Goal: Information Seeking & Learning: Learn about a topic

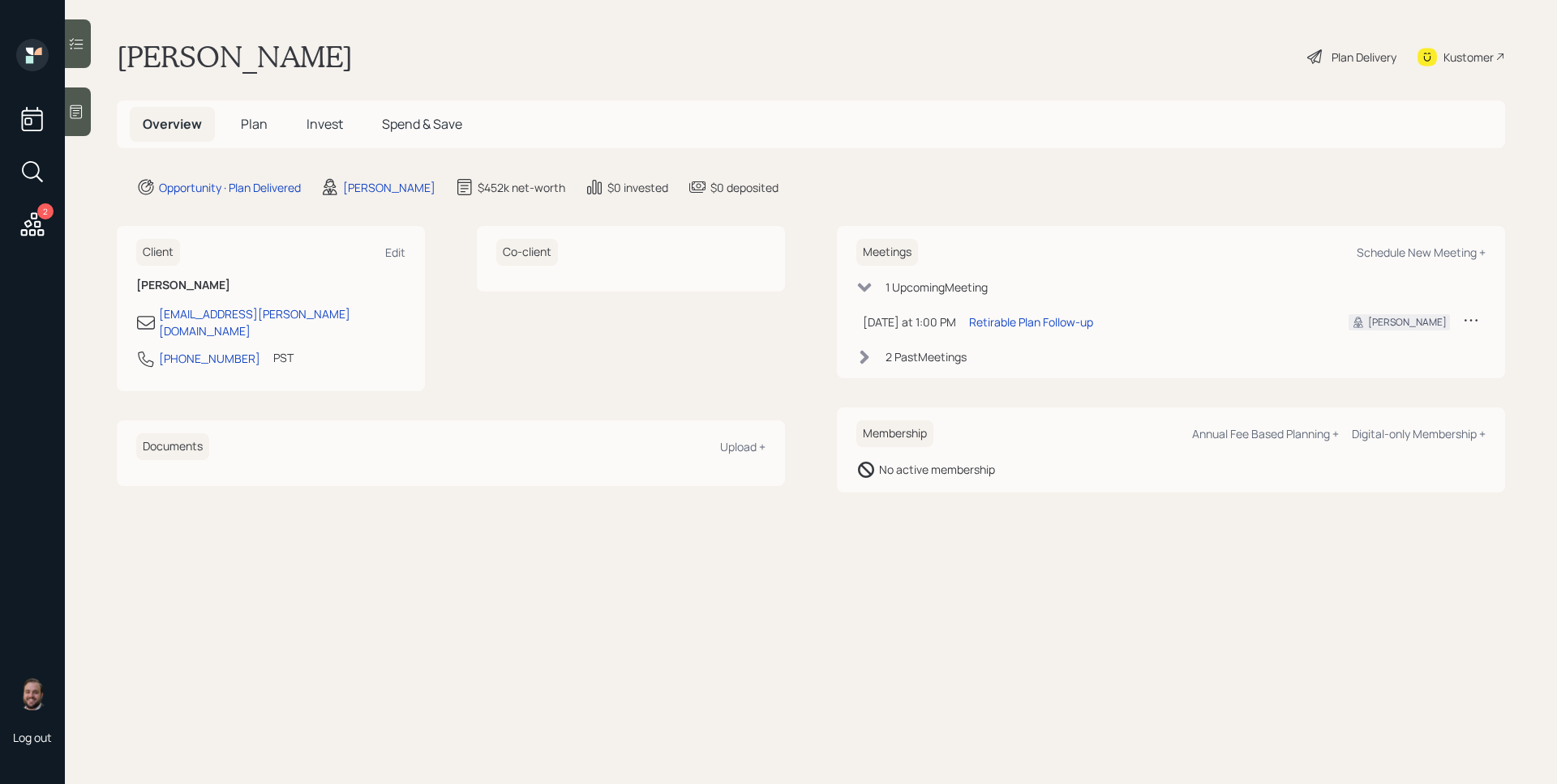
click at [327, 123] on span "Invest" at bounding box center [324, 124] width 37 height 18
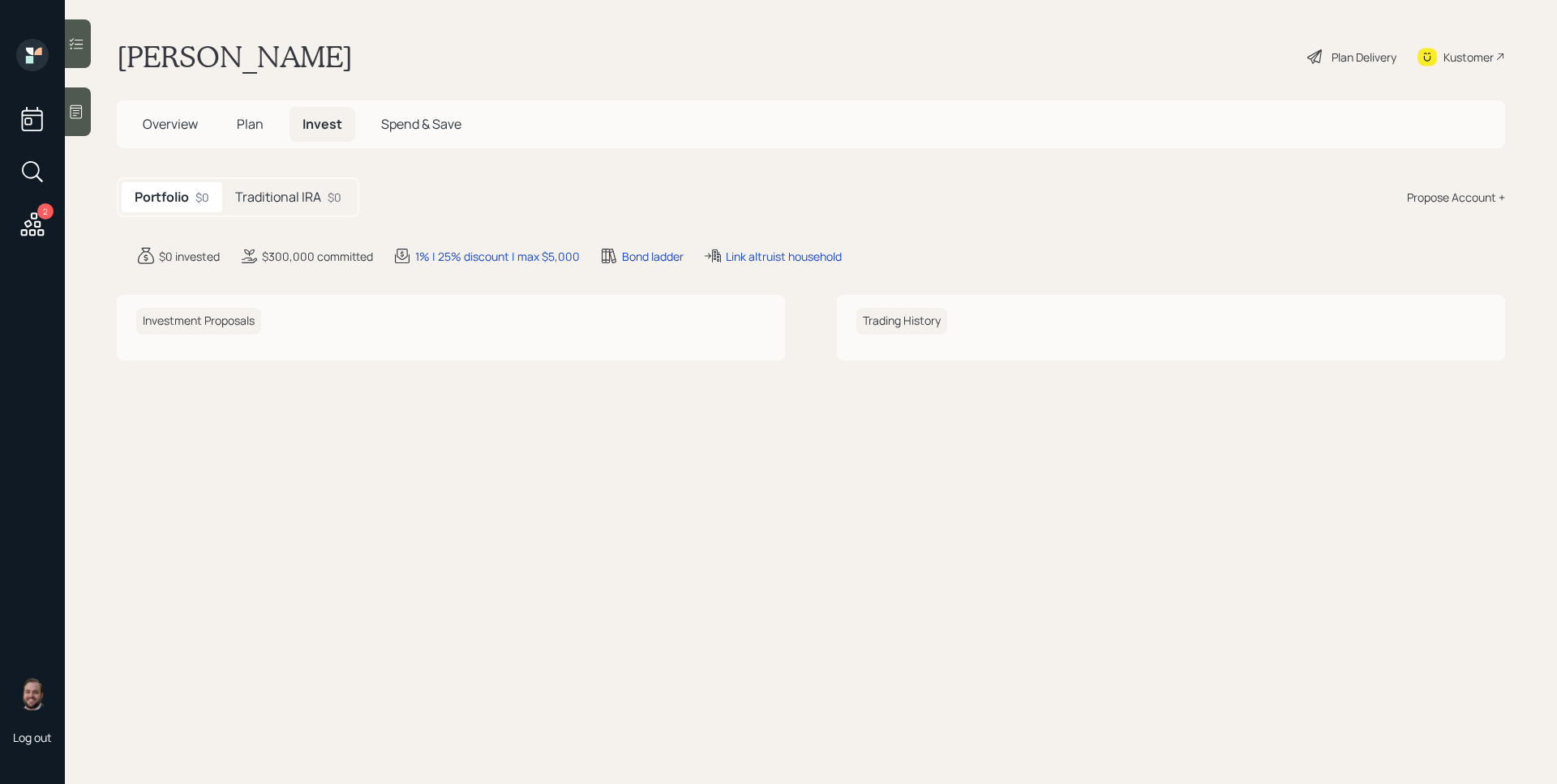
click at [291, 196] on h5 "Traditional IRA" at bounding box center [278, 196] width 86 height 15
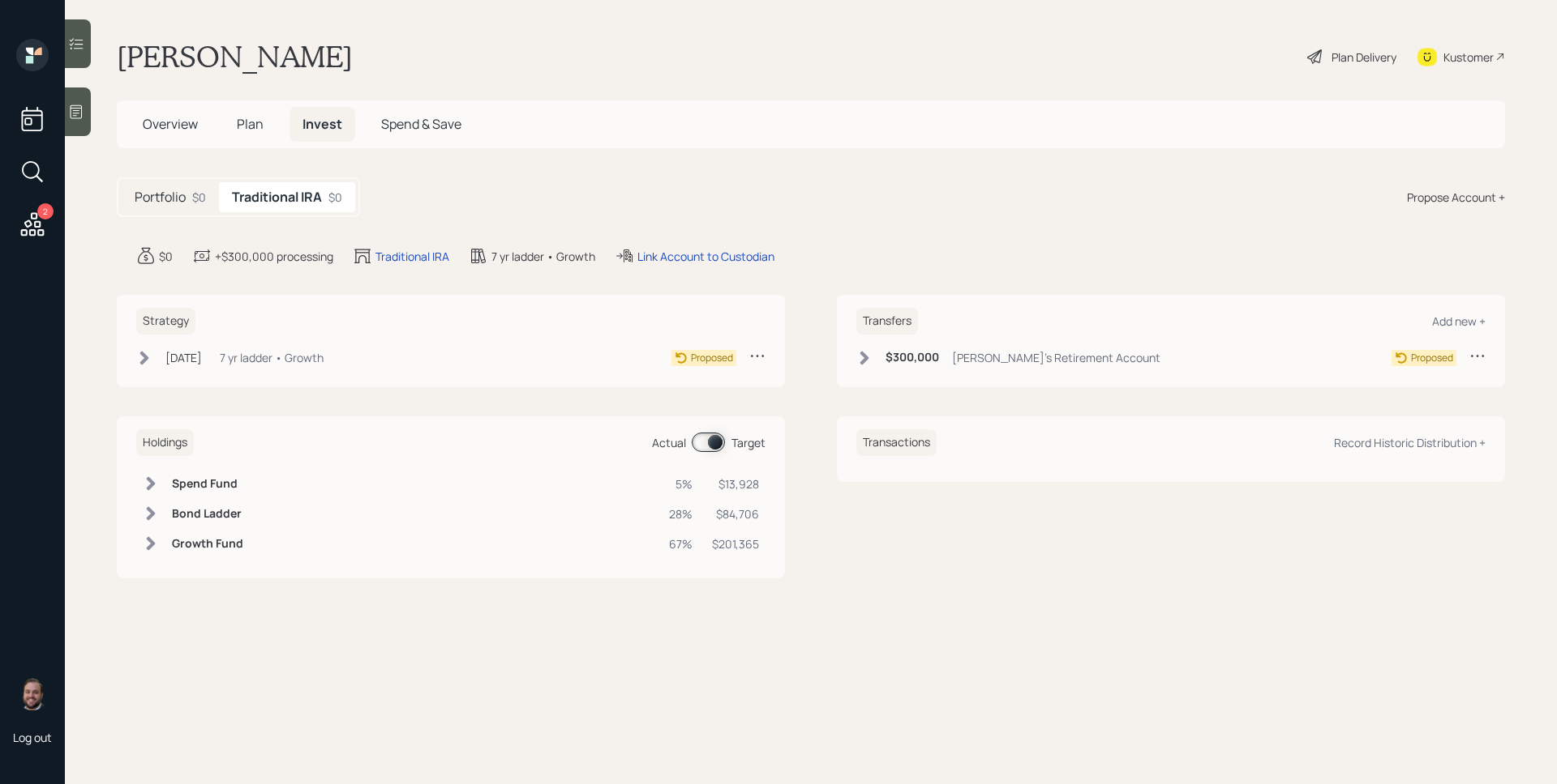
click at [277, 354] on div "7 yr ladder • Growth" at bounding box center [271, 357] width 104 height 17
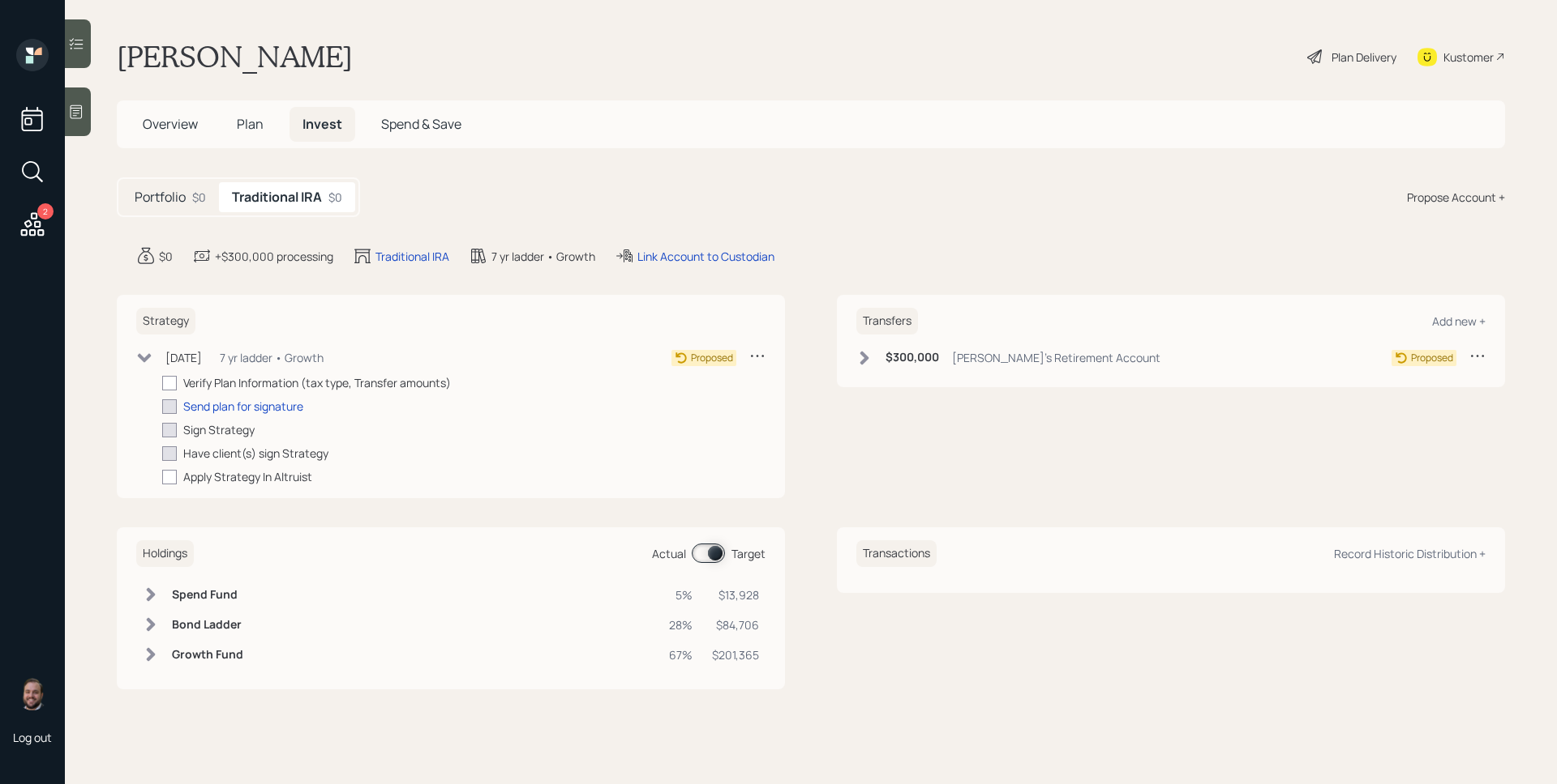
click at [1355, 54] on div "Plan Delivery" at bounding box center [1363, 57] width 65 height 17
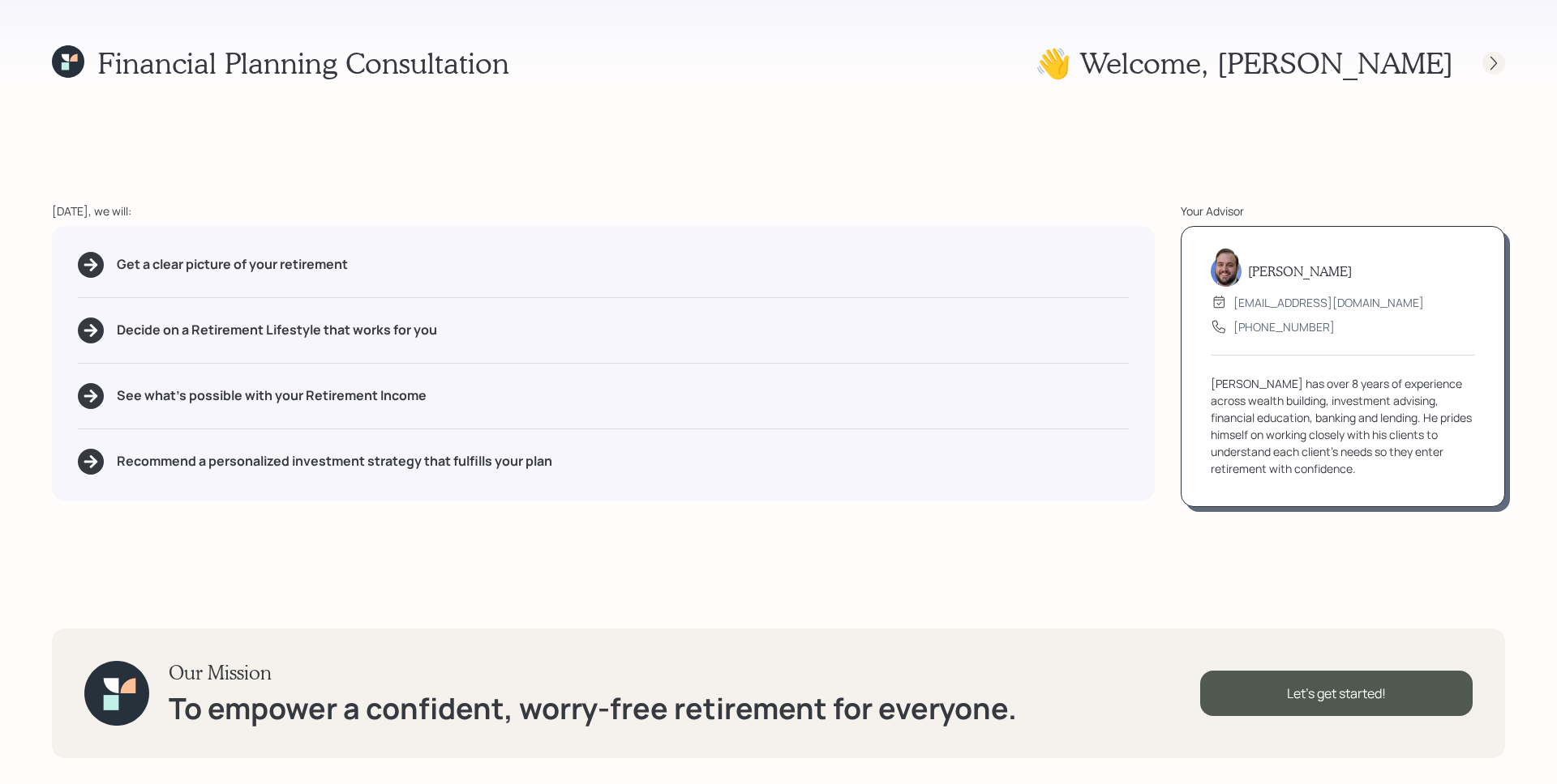
click at [1502, 67] on div at bounding box center [1493, 63] width 23 height 23
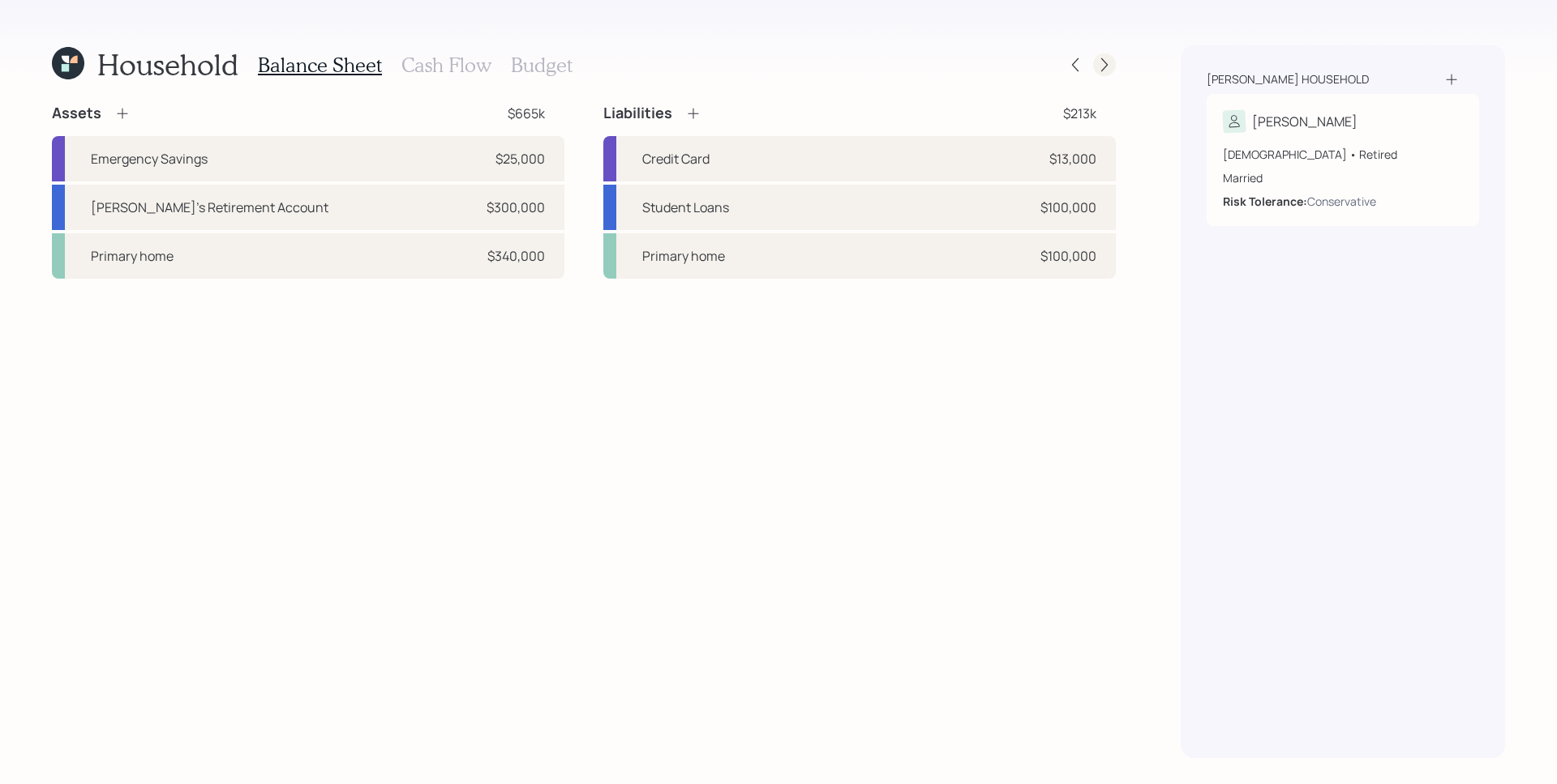
click at [1099, 59] on icon at bounding box center [1104, 65] width 16 height 16
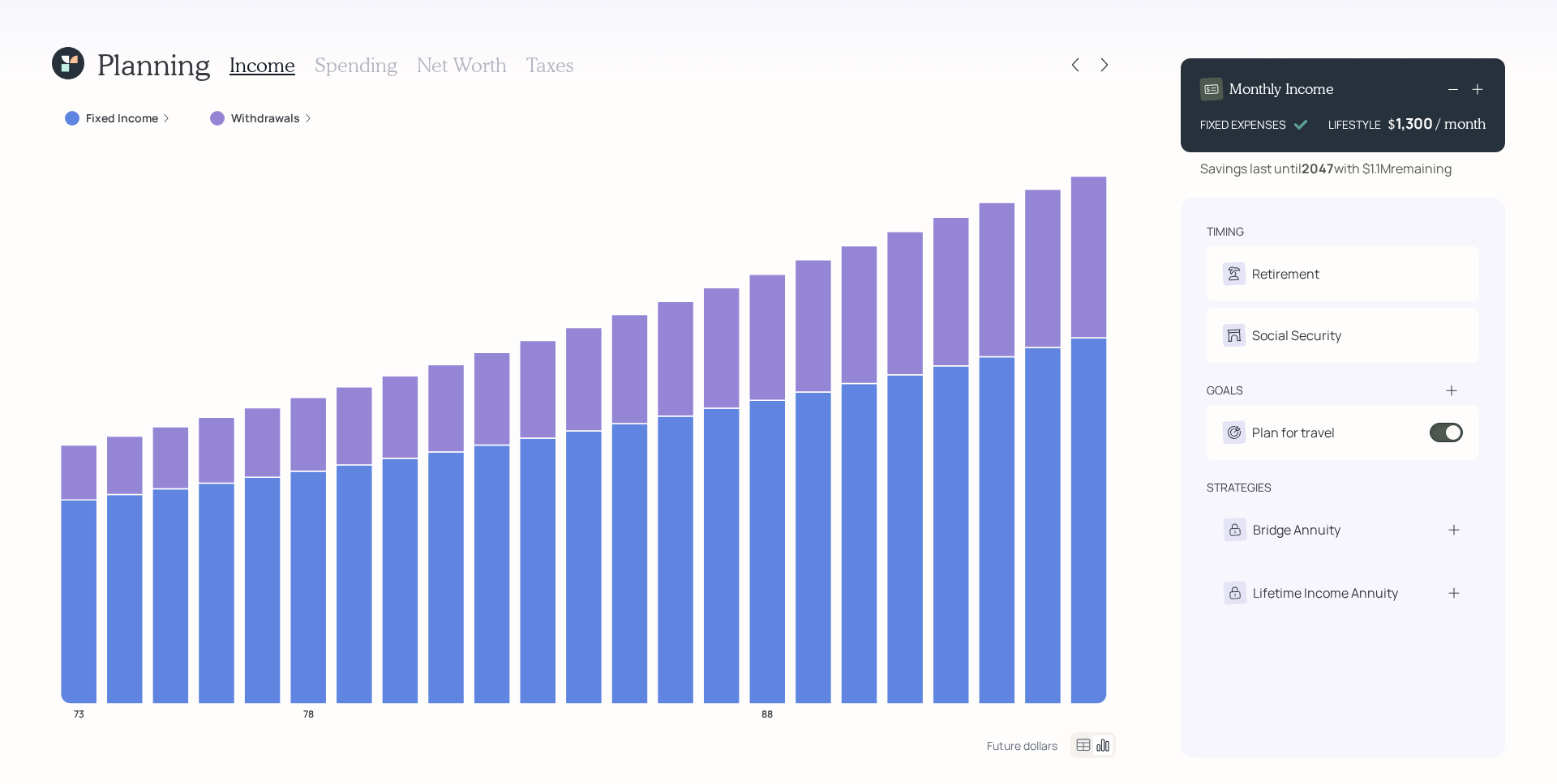
click at [316, 119] on div "Withdrawals" at bounding box center [260, 118] width 129 height 29
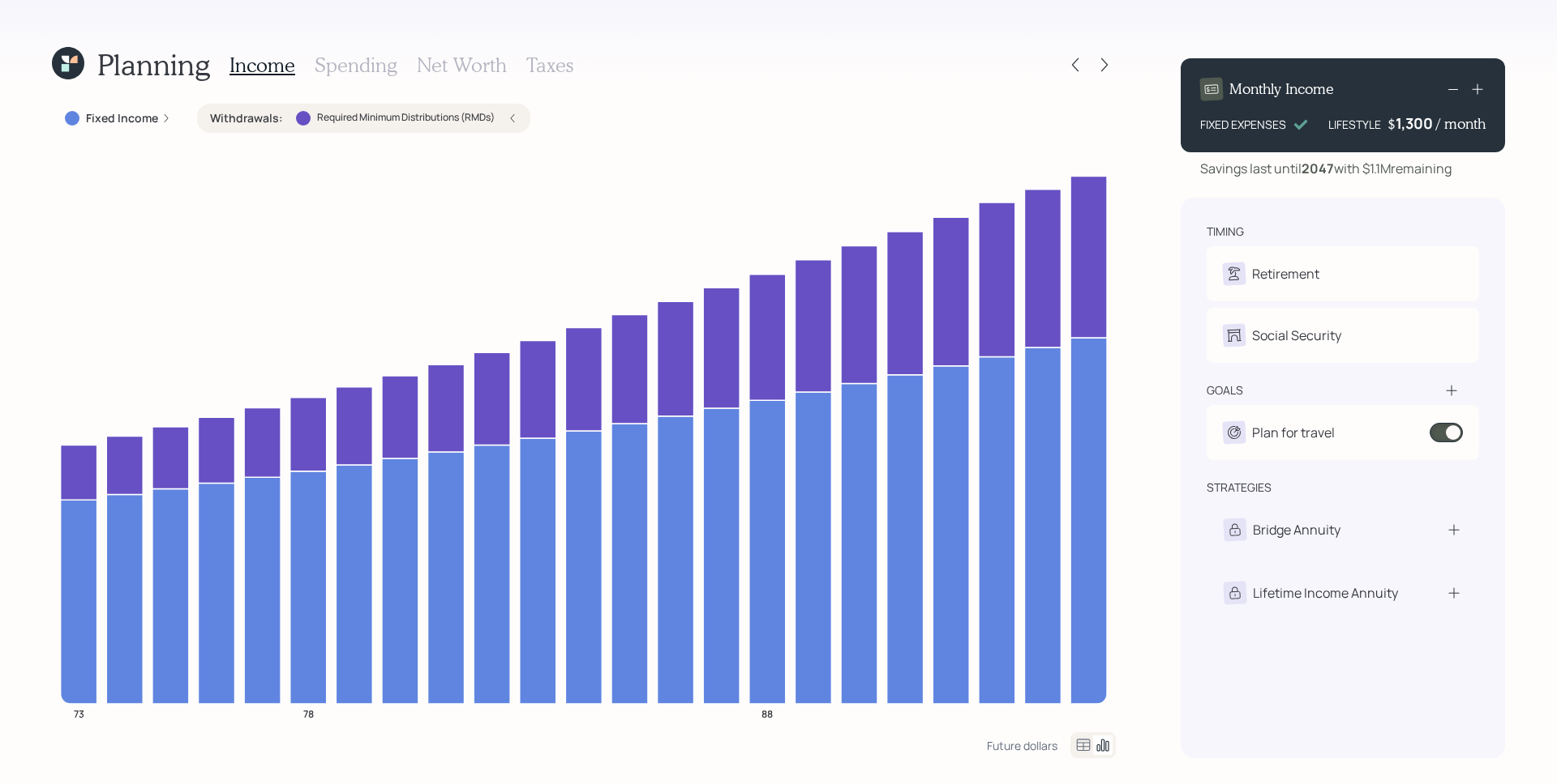
click at [505, 118] on div "Withdrawals : Required Minimum Distributions (RMDs)" at bounding box center [363, 118] width 307 height 16
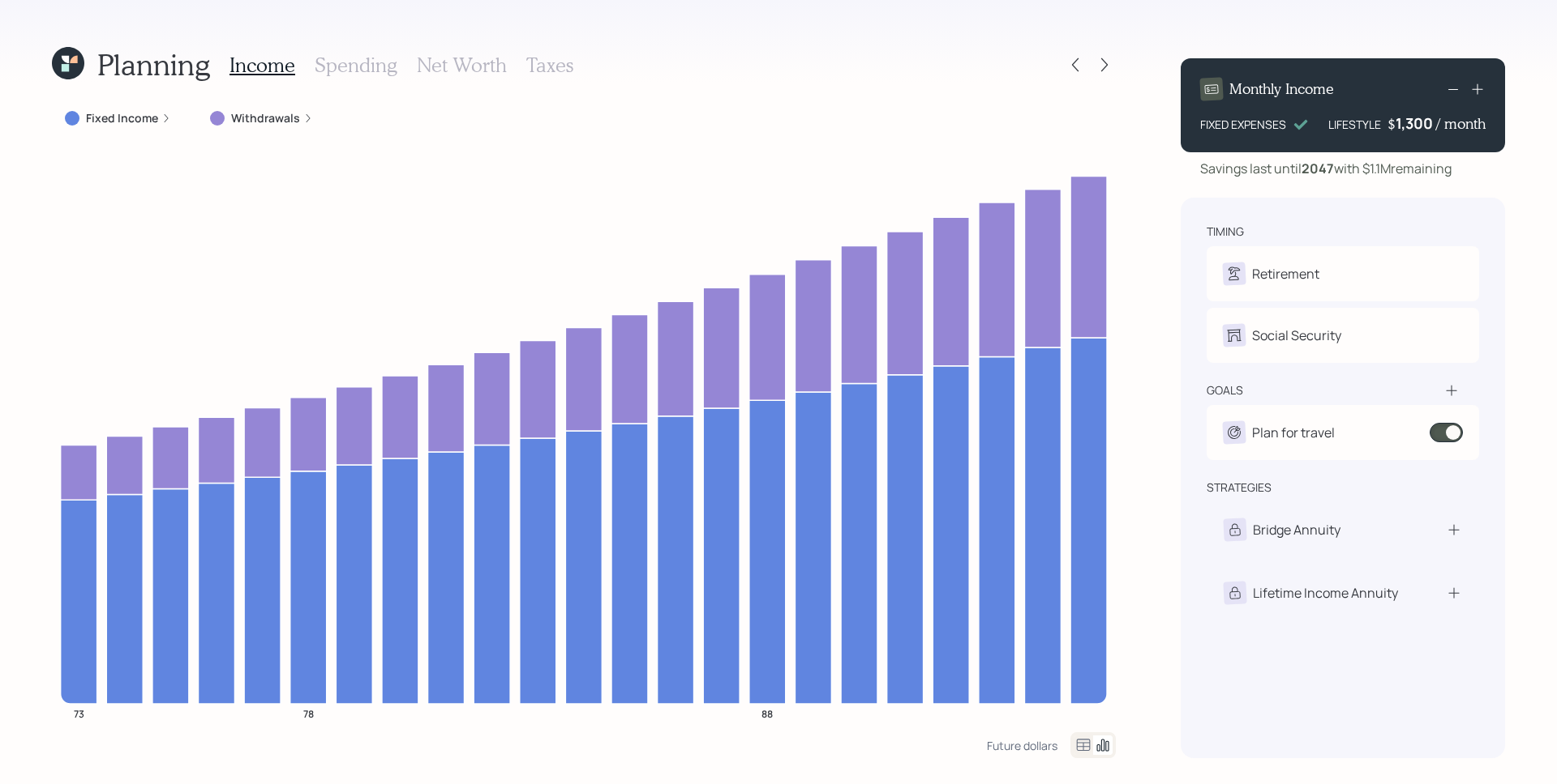
click at [303, 122] on icon at bounding box center [308, 119] width 10 height 10
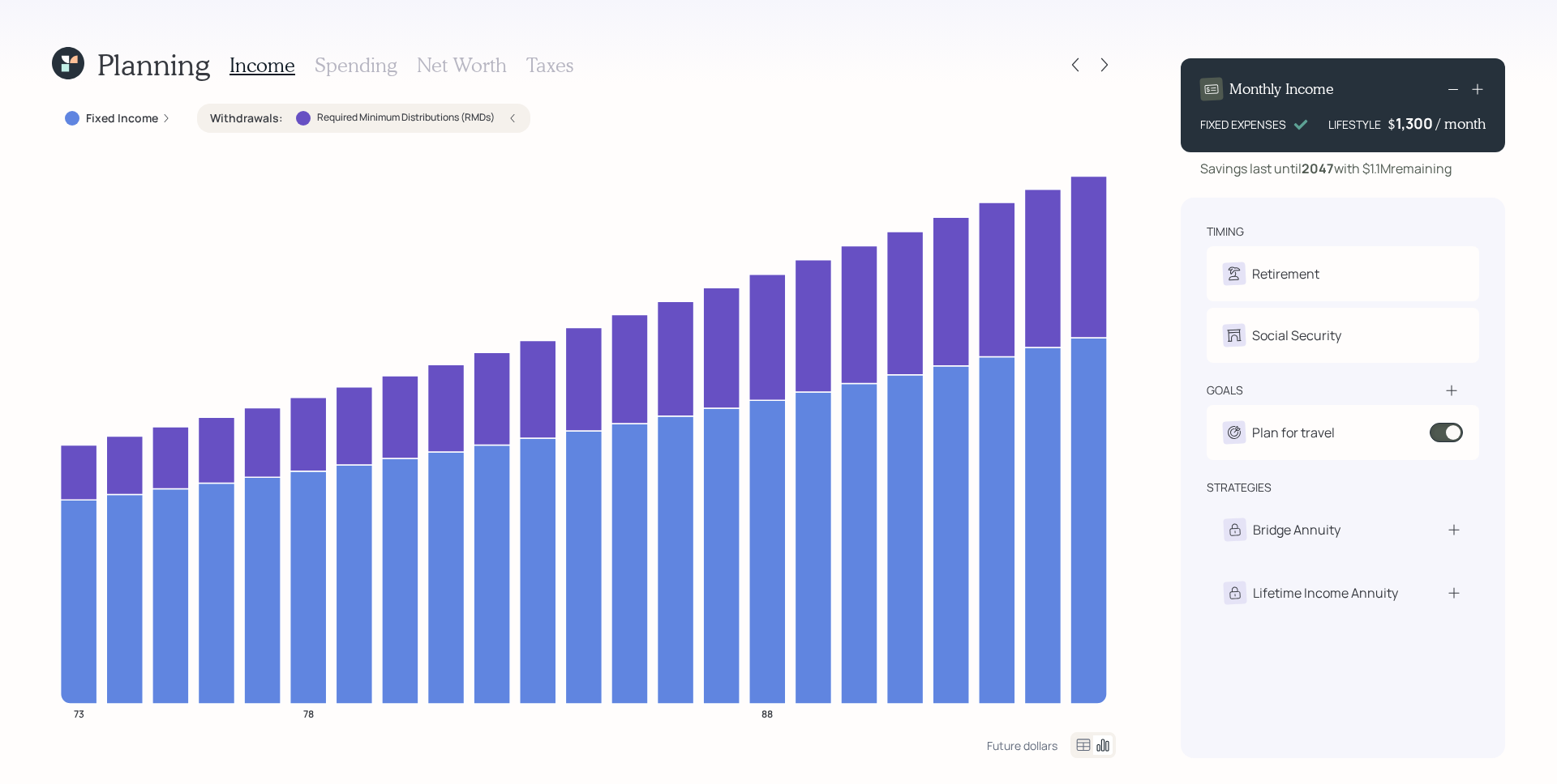
click at [368, 54] on h3 "Spending" at bounding box center [355, 66] width 83 height 24
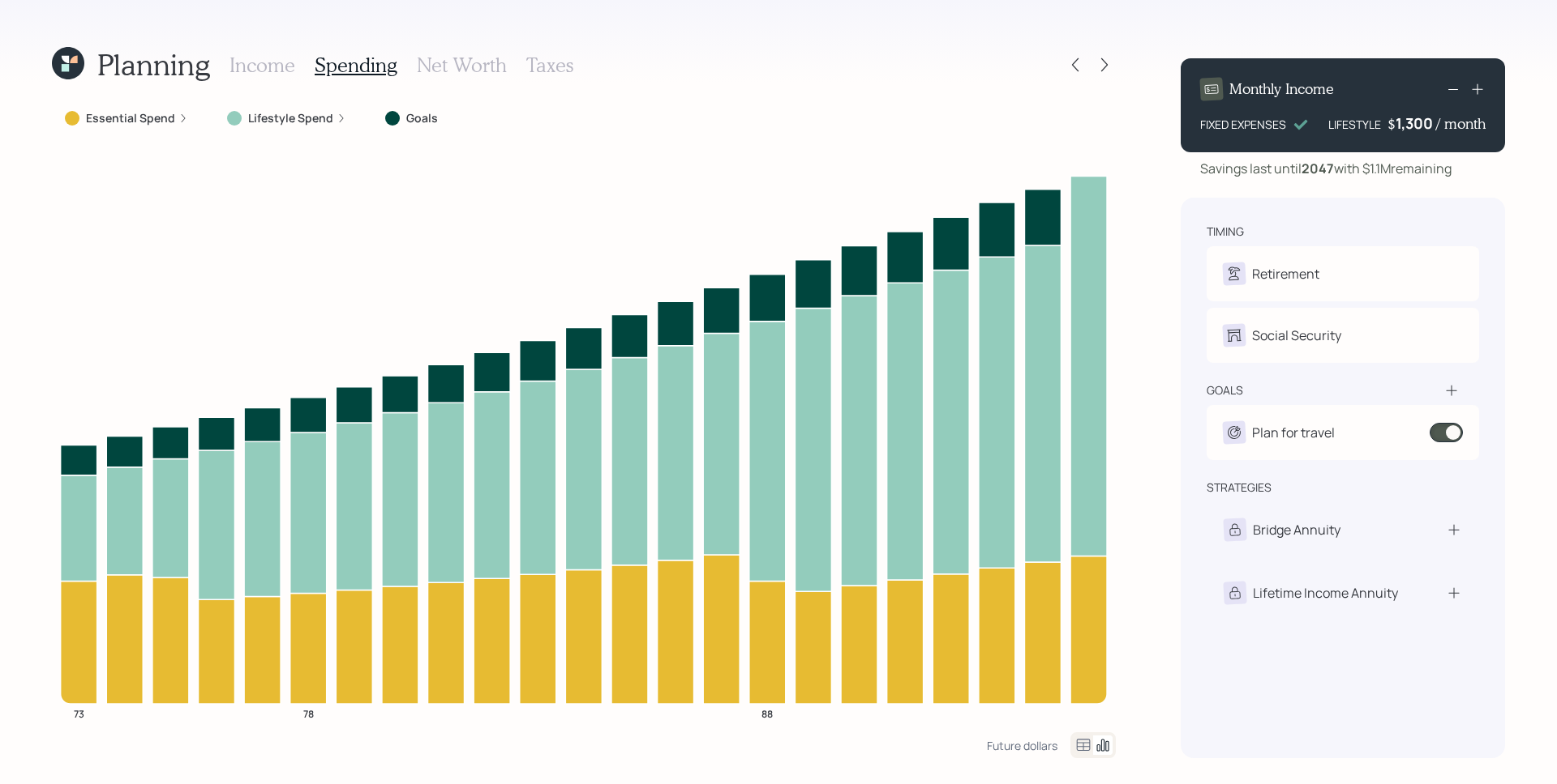
click at [330, 119] on div "Lifestyle Spend" at bounding box center [285, 118] width 119 height 16
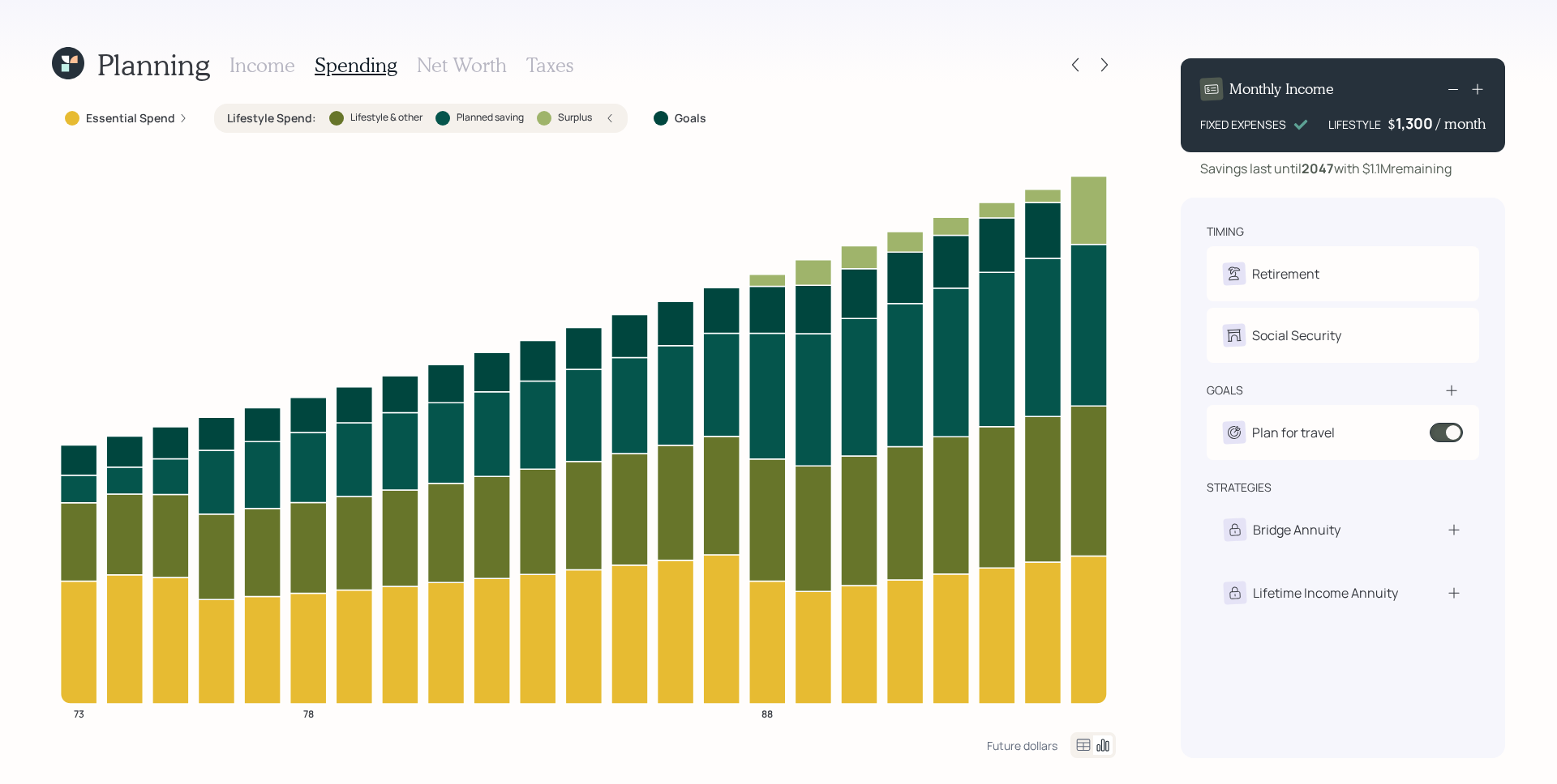
click at [611, 120] on icon at bounding box center [610, 119] width 10 height 10
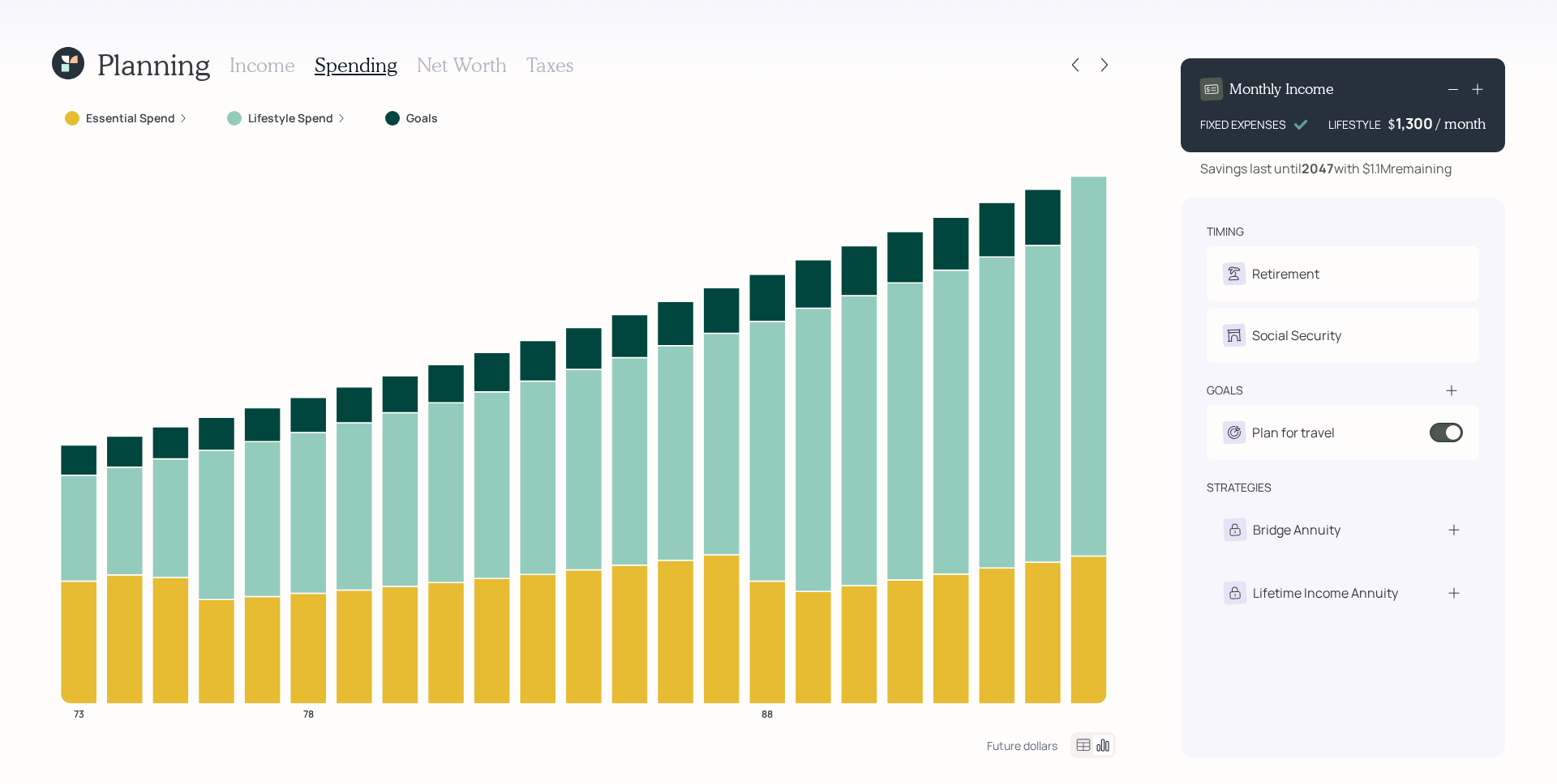
click at [465, 64] on h3 "Net Worth" at bounding box center [462, 66] width 90 height 24
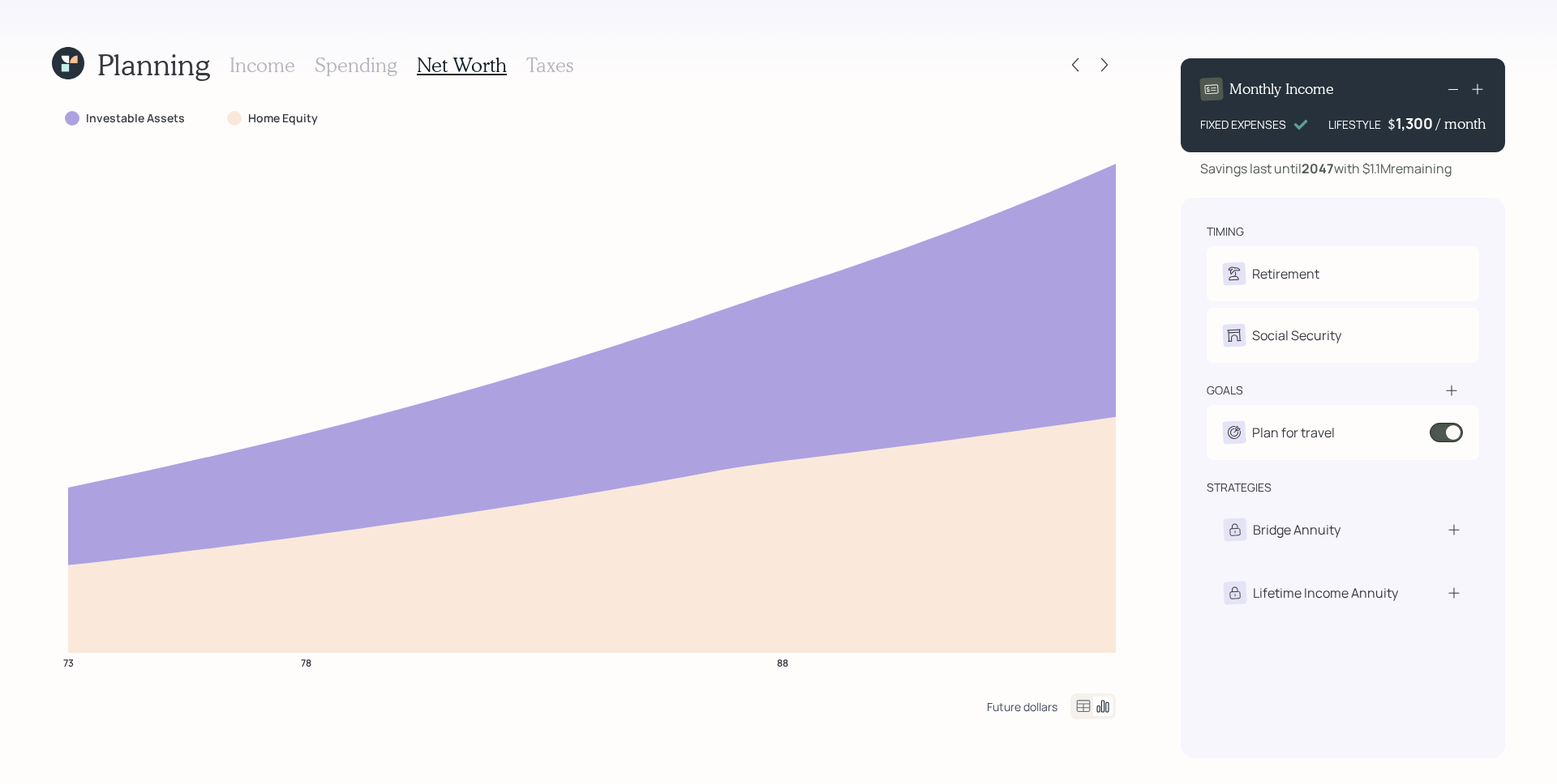
click at [1037, 708] on div "Future dollars" at bounding box center [1022, 706] width 71 height 15
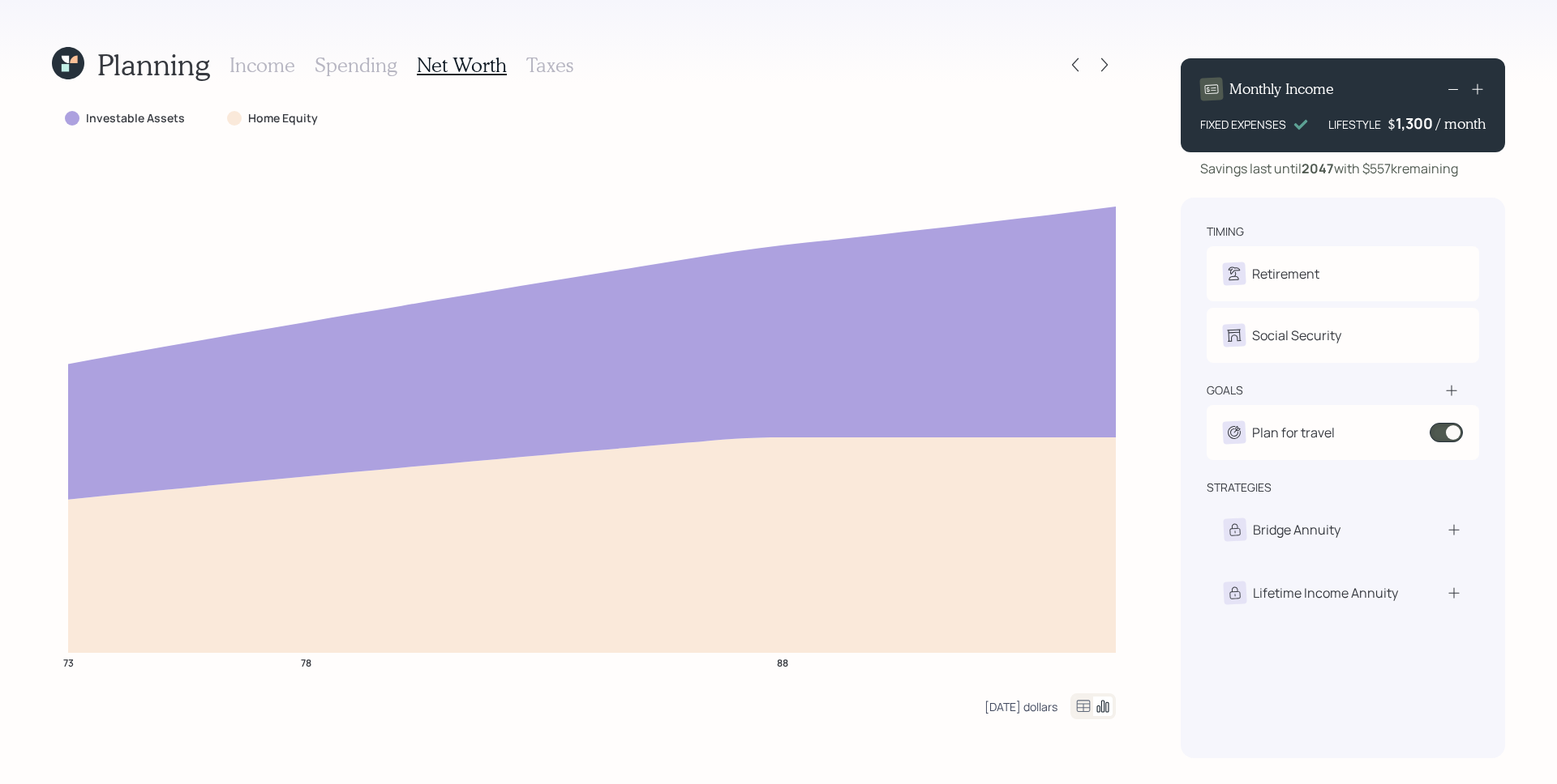
click at [1038, 706] on div "[DATE] dollars" at bounding box center [1020, 706] width 73 height 15
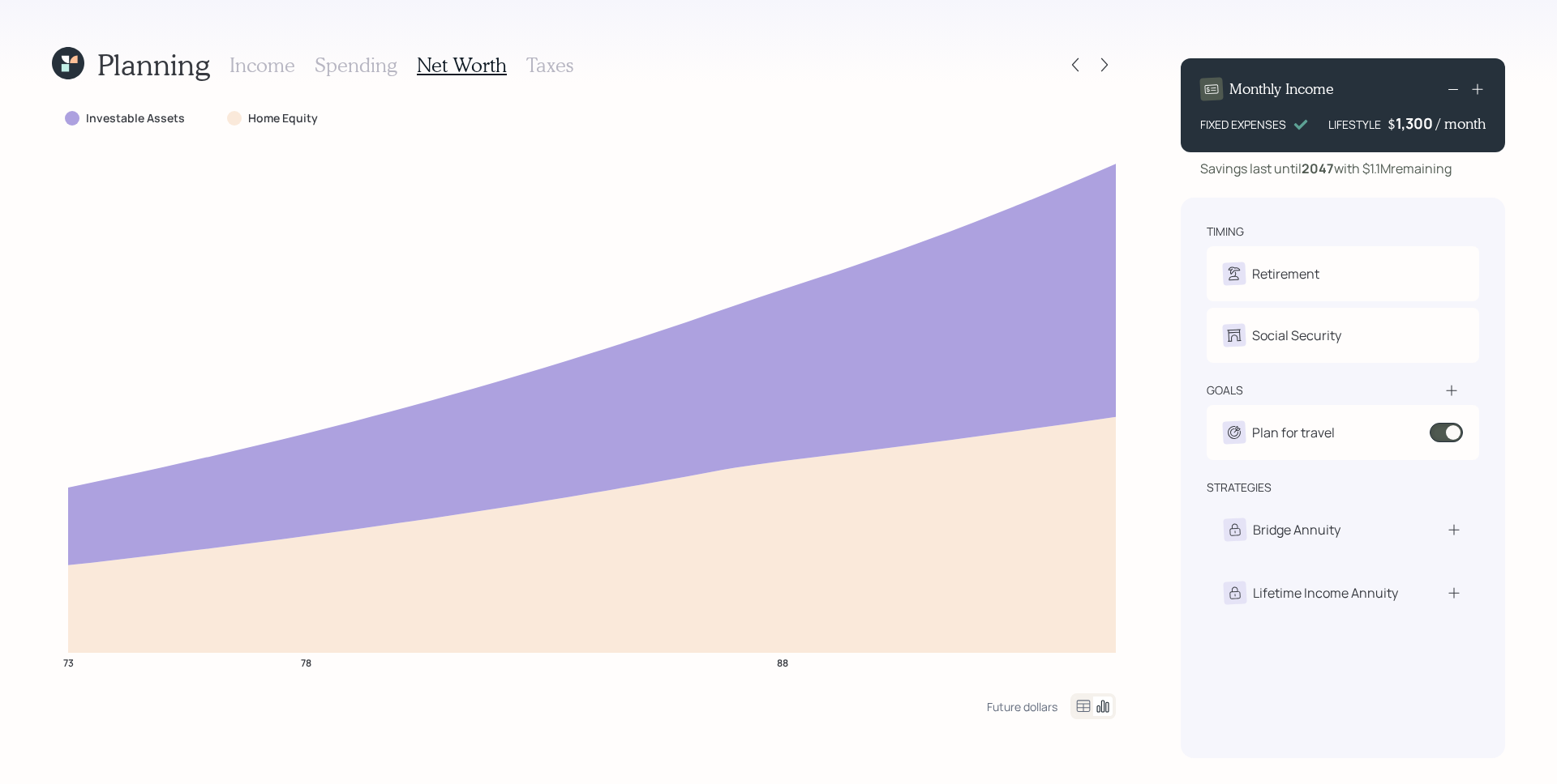
click at [356, 58] on h3 "Spending" at bounding box center [355, 66] width 83 height 24
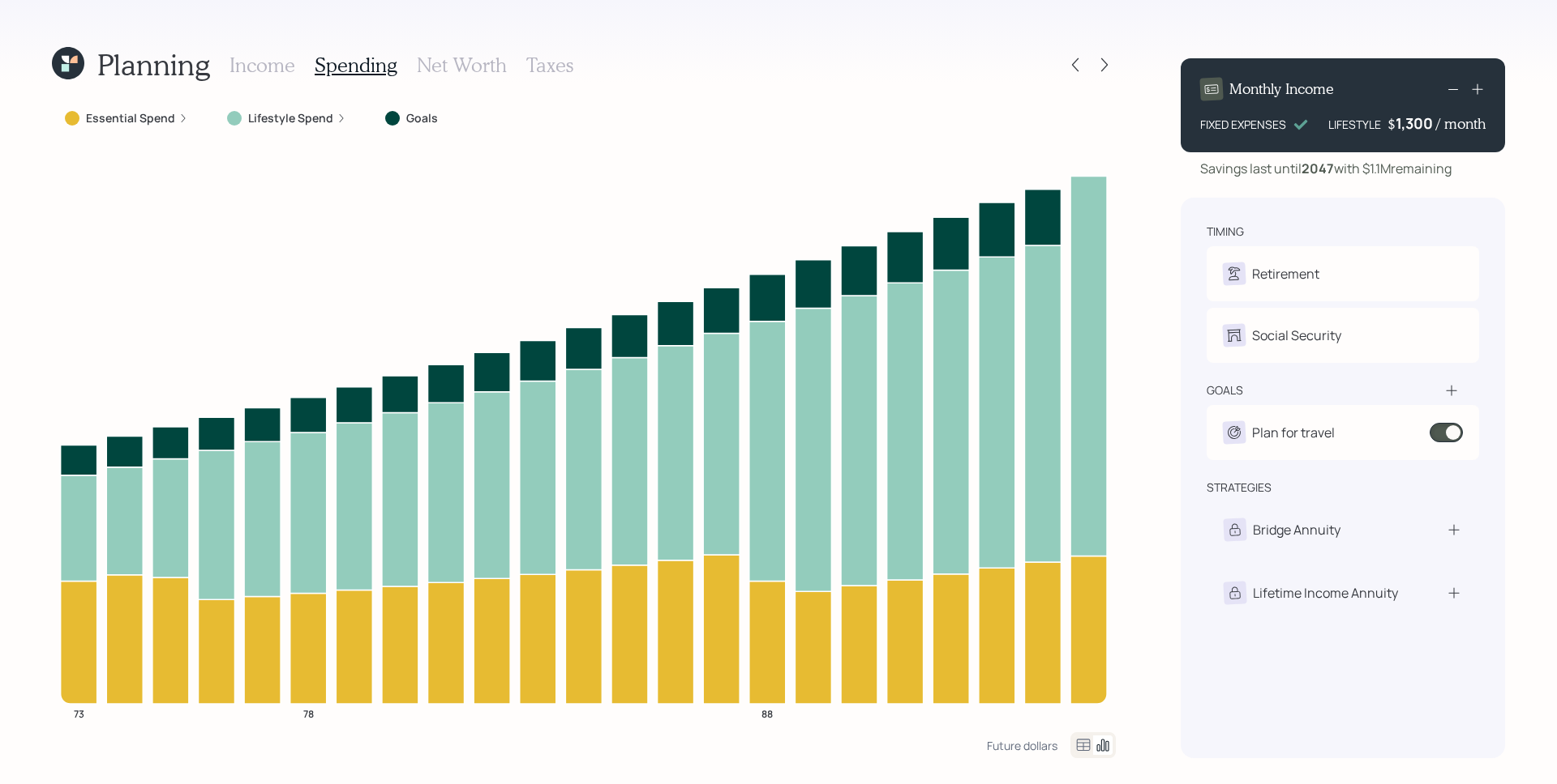
click at [256, 61] on h3 "Income" at bounding box center [262, 66] width 66 height 24
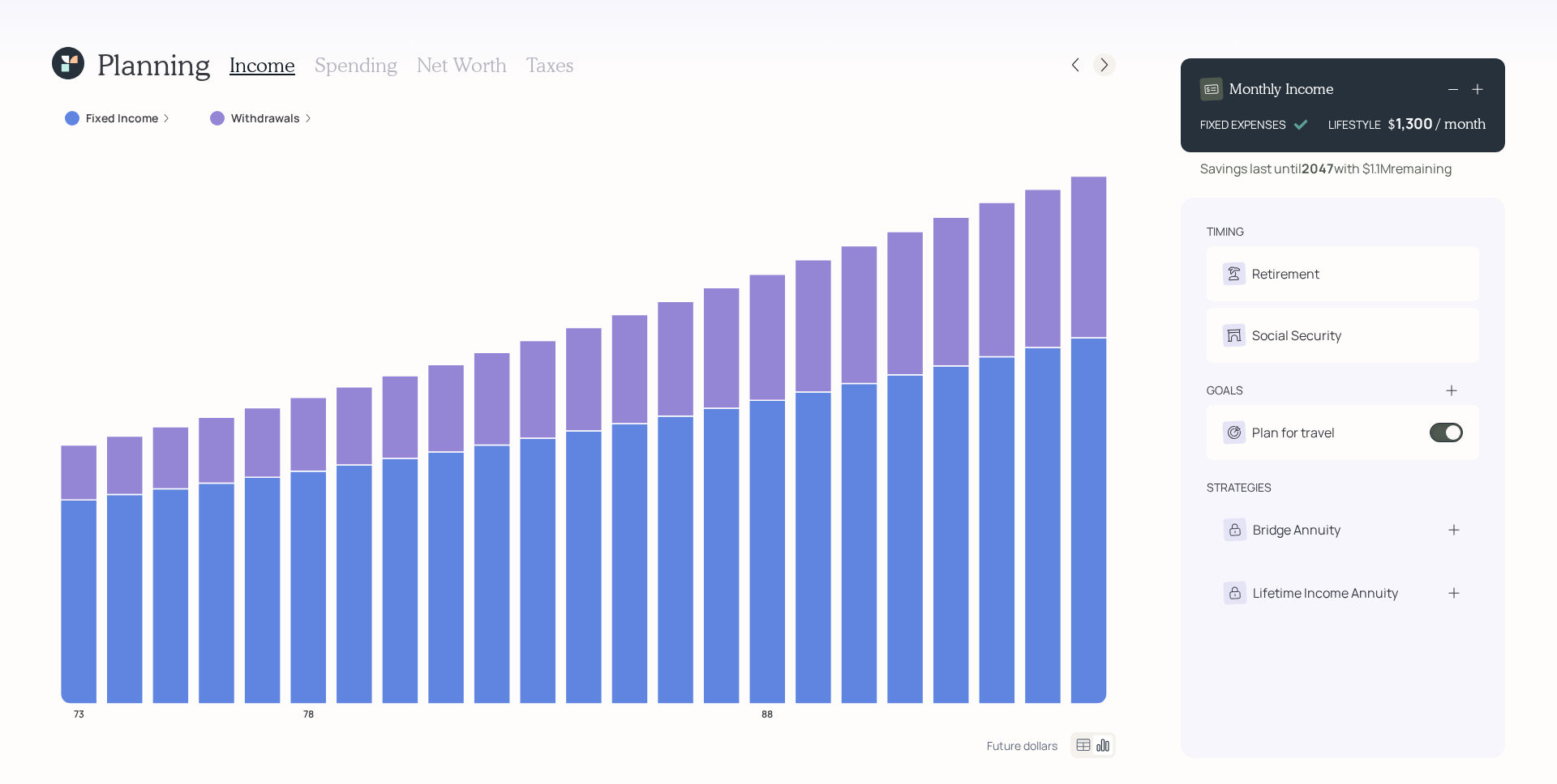
click at [1099, 65] on icon at bounding box center [1104, 65] width 16 height 16
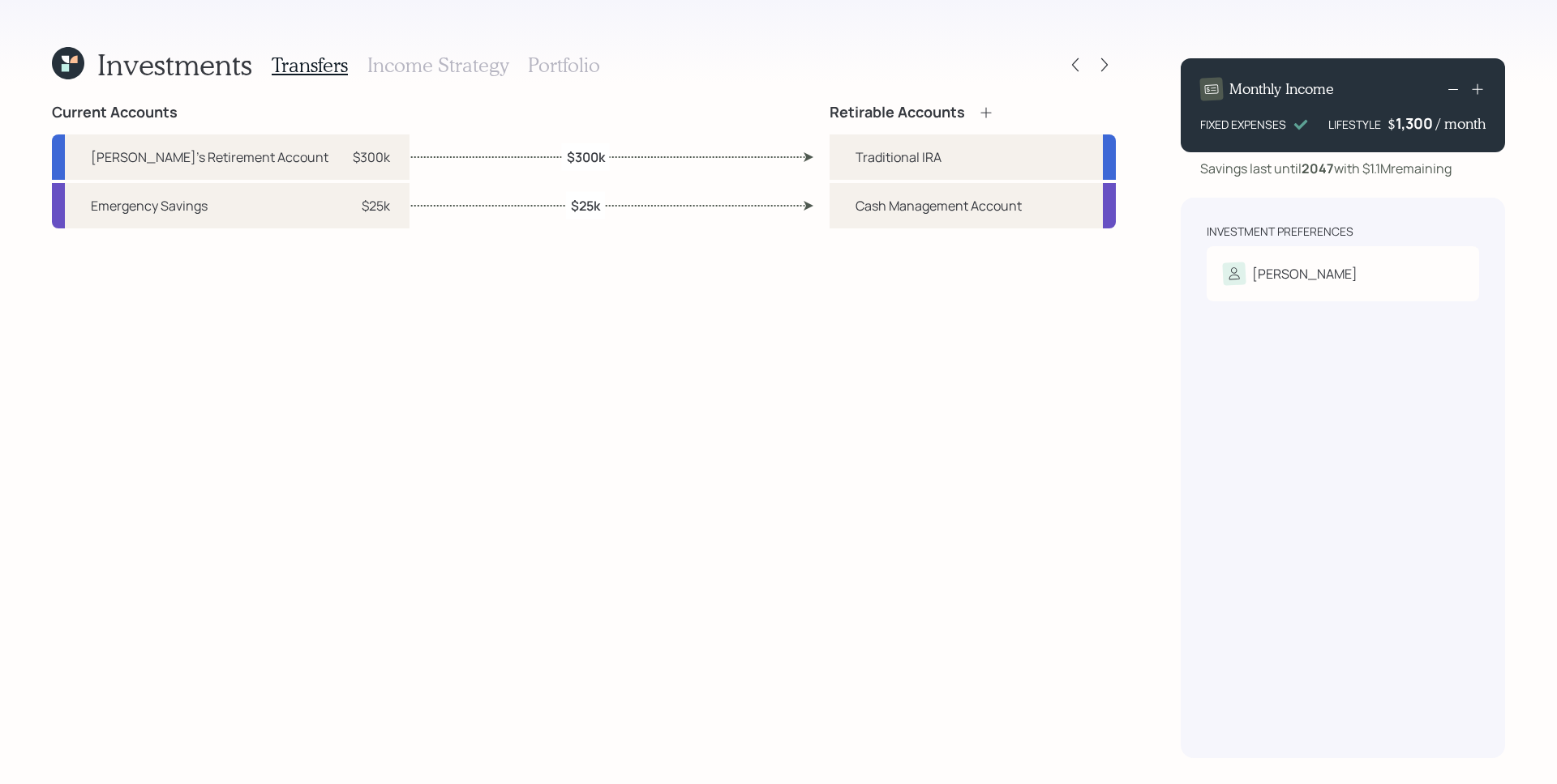
click at [464, 67] on h3 "Income Strategy" at bounding box center [437, 66] width 141 height 24
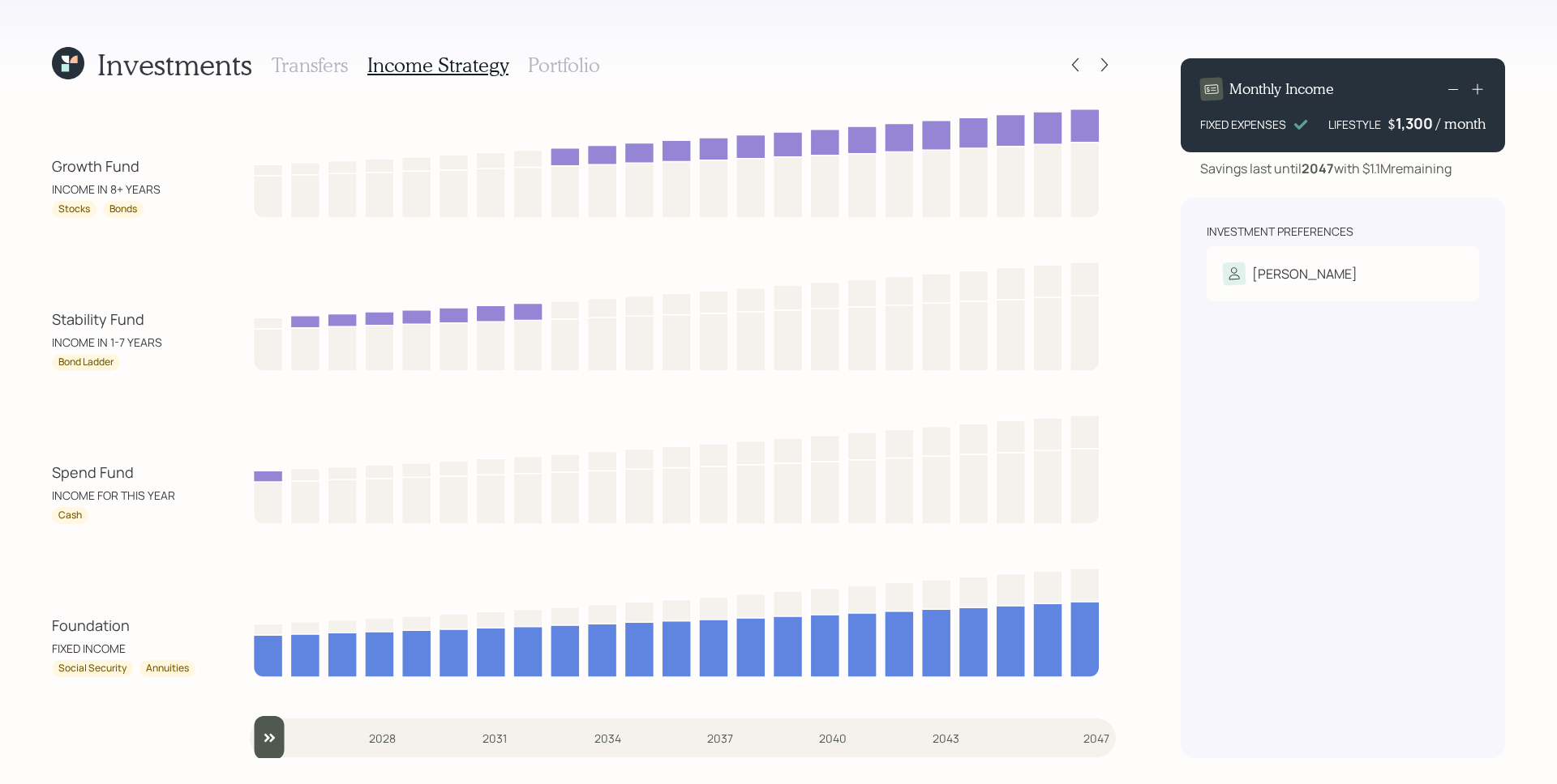
click at [555, 62] on h3 "Portfolio" at bounding box center [564, 66] width 72 height 24
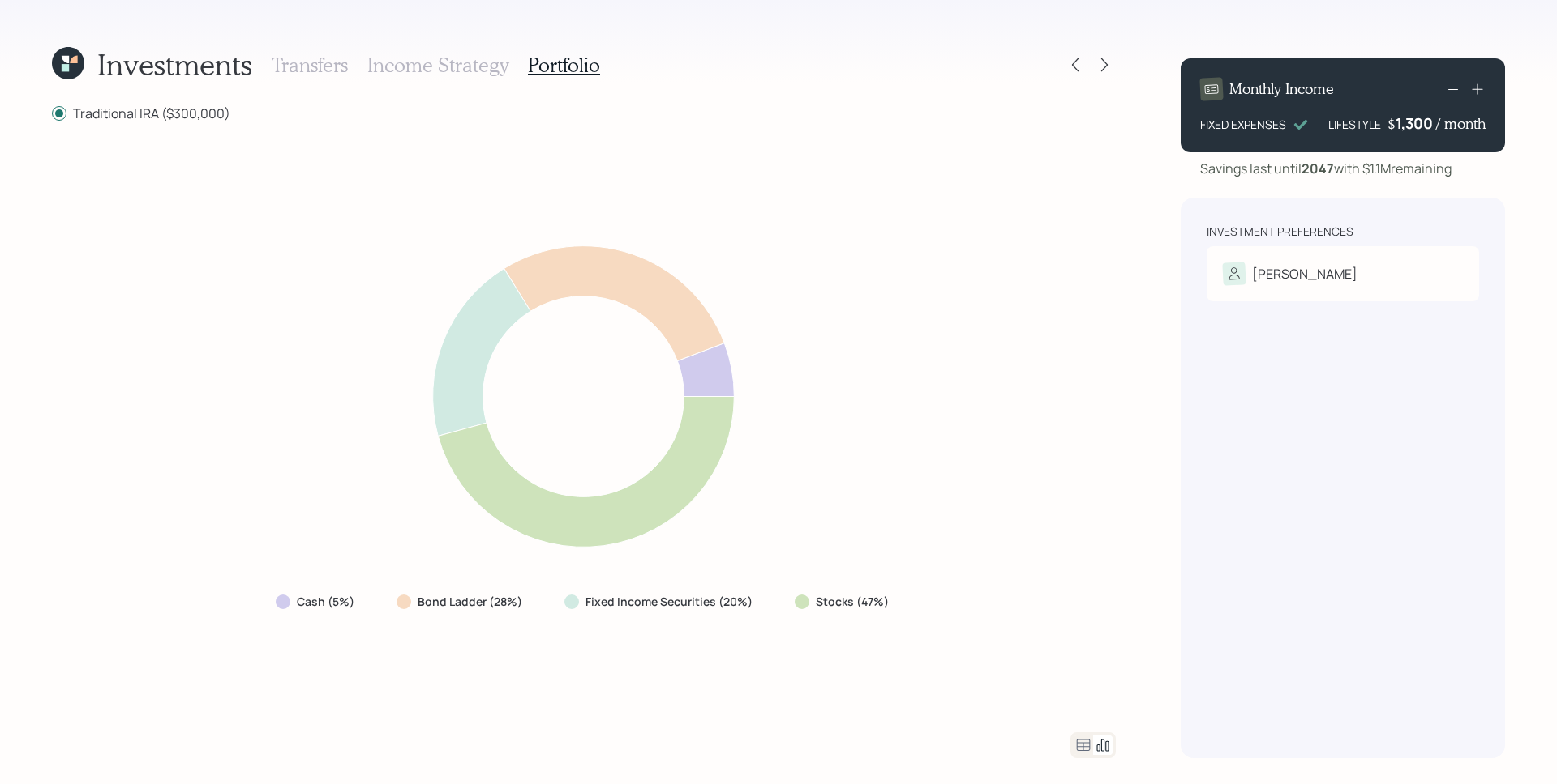
click at [70, 61] on icon at bounding box center [68, 63] width 32 height 32
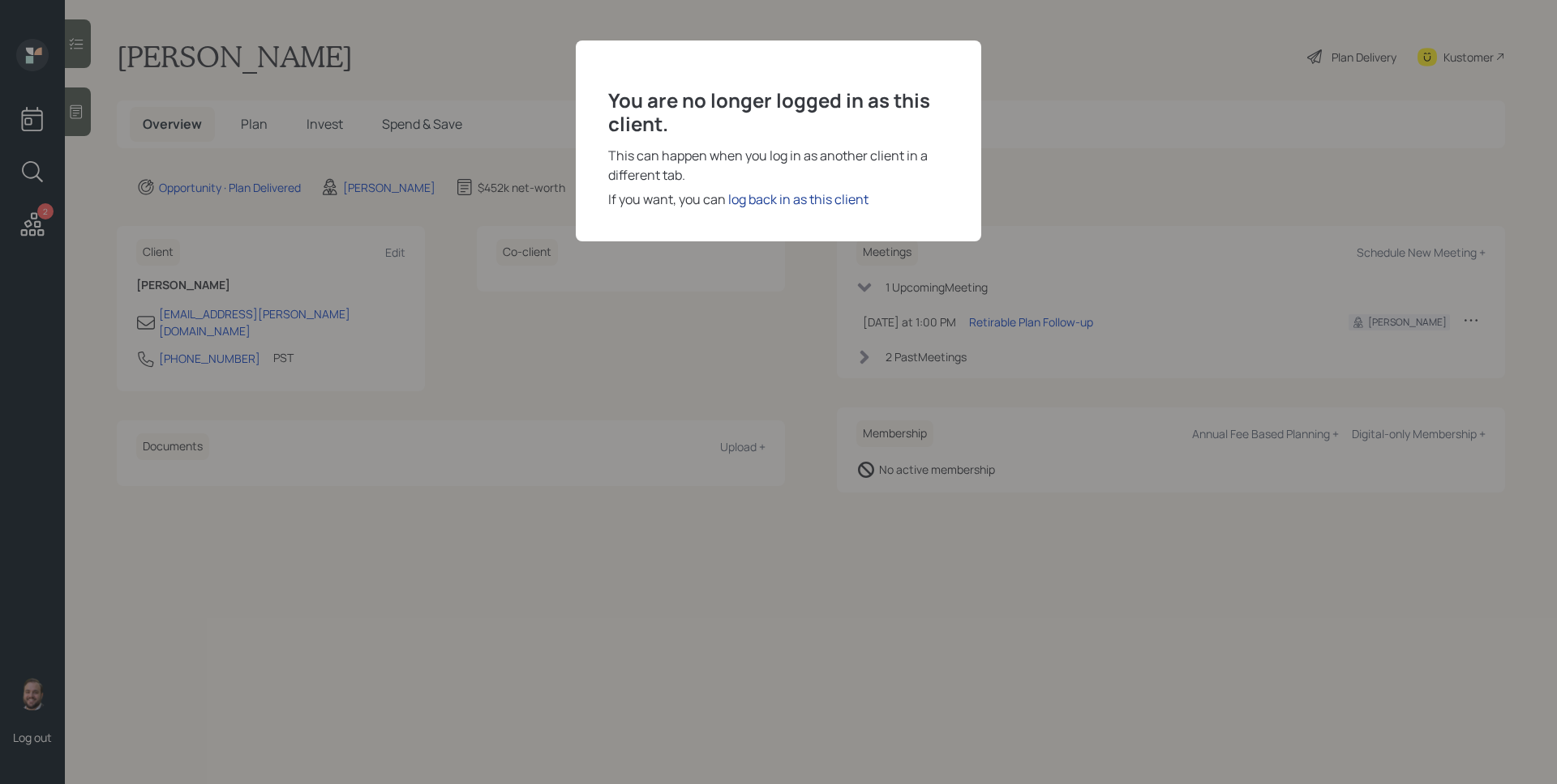
click at [840, 202] on div "log back in as this client" at bounding box center [797, 198] width 141 height 19
